Goal: Task Accomplishment & Management: Manage account settings

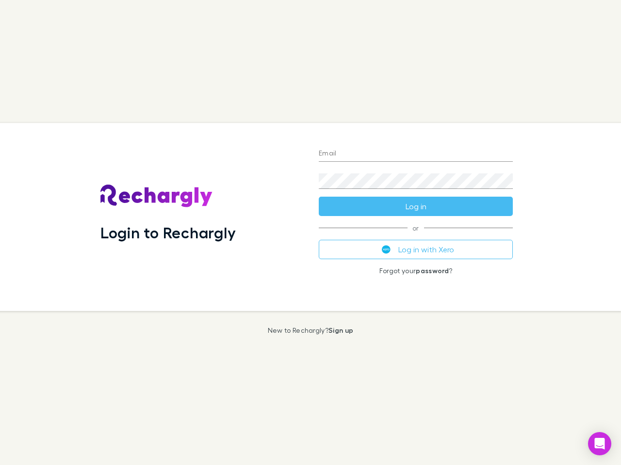
click at [310, 233] on div "Login to Rechargly" at bounding box center [202, 217] width 218 height 188
click at [416, 154] on input "Email" at bounding box center [416, 154] width 194 height 16
click at [416, 207] on button "Log in" at bounding box center [416, 206] width 194 height 19
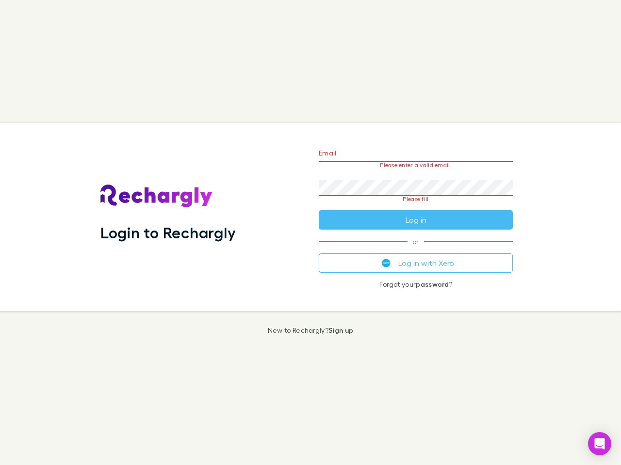
click at [416, 250] on div "Email Please enter a valid email. Password Please fill Log in or Log in with Xe…" at bounding box center [415, 217] width 209 height 188
click at [599, 444] on icon "Open Intercom Messenger" at bounding box center [599, 444] width 10 height 12
